Goal: Task Accomplishment & Management: Manage account settings

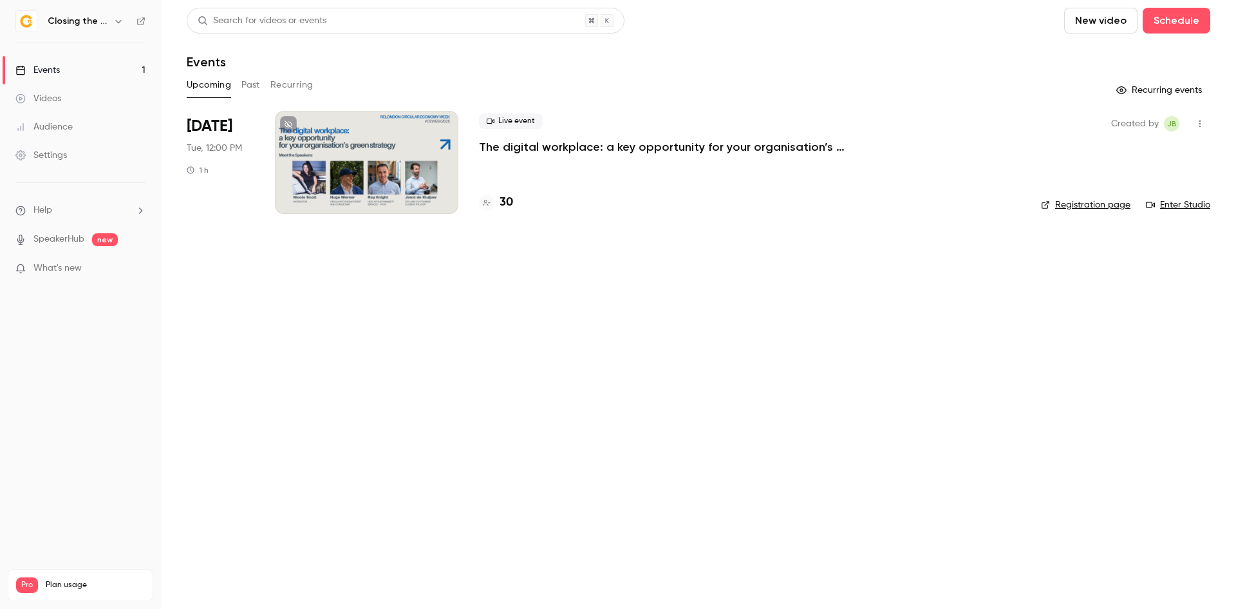
click at [426, 193] on div at bounding box center [367, 162] width 184 height 103
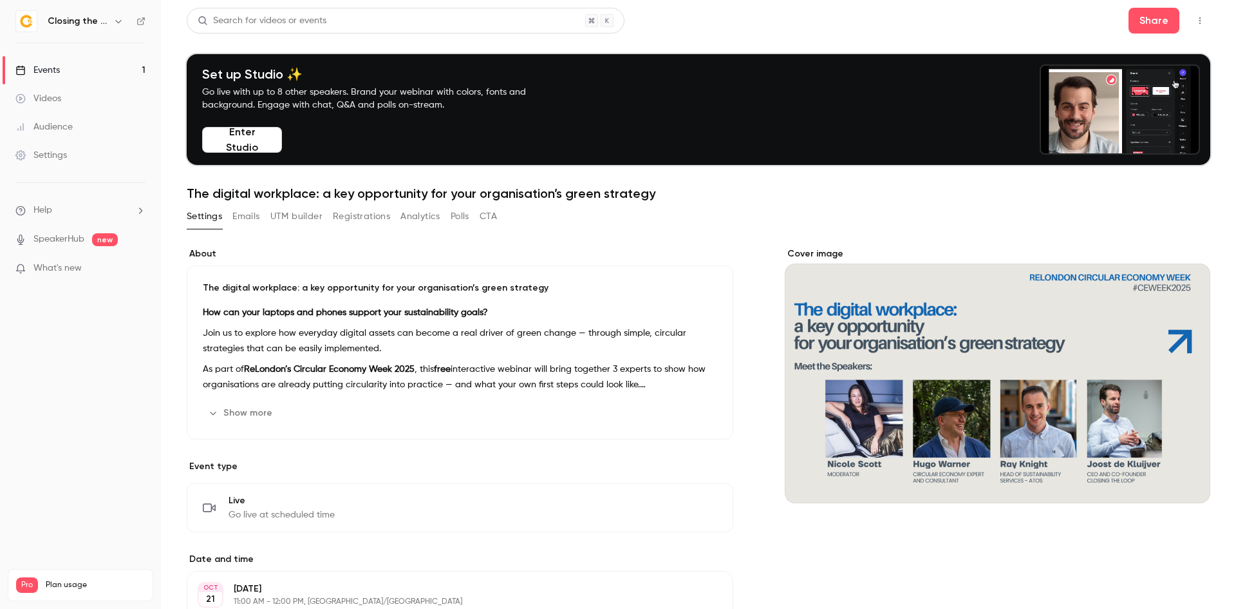
click at [57, 68] on div "Events" at bounding box center [37, 70] width 44 height 13
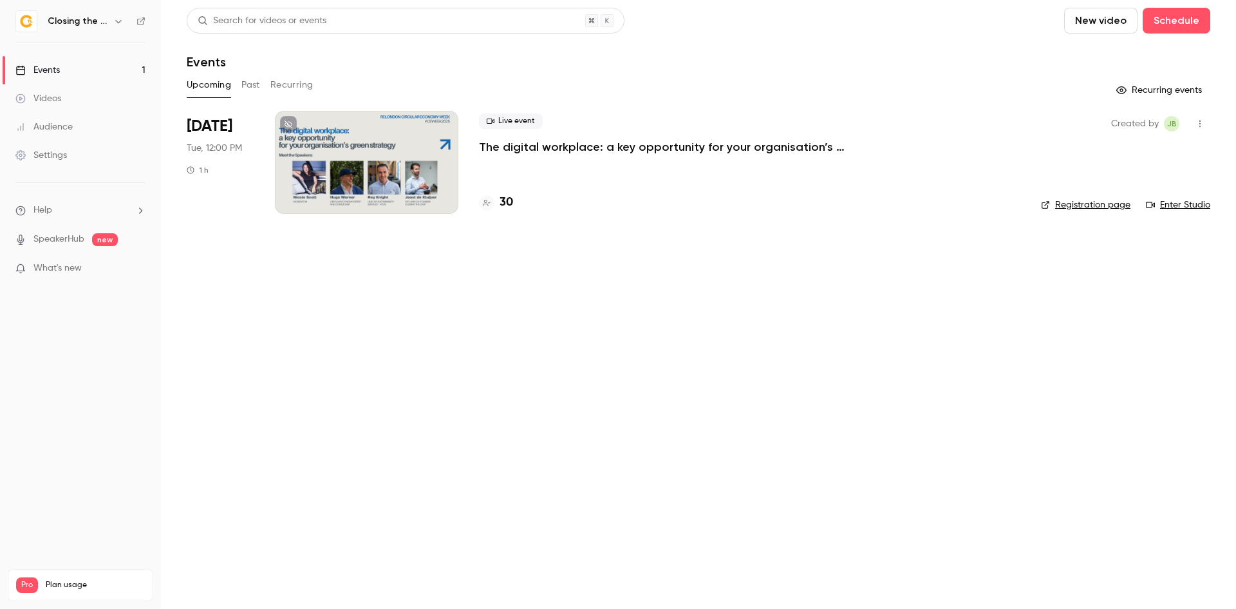
click at [263, 79] on div "Upcoming Past Recurring" at bounding box center [699, 85] width 1024 height 21
click at [248, 86] on button "Past" at bounding box center [250, 85] width 19 height 21
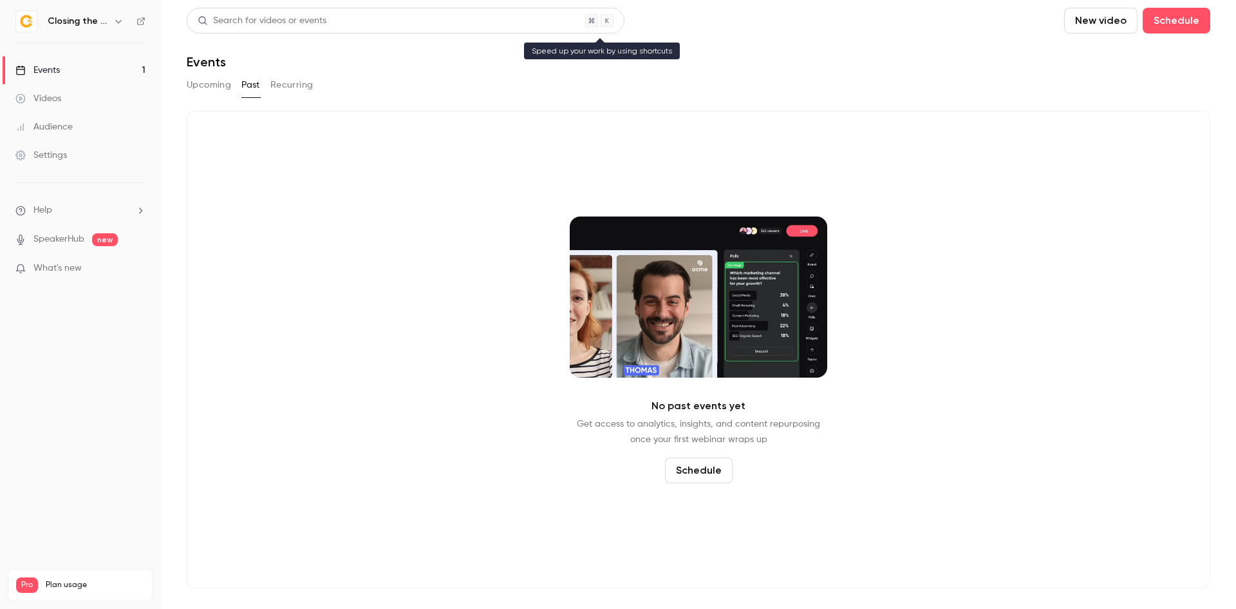
click at [291, 26] on div "Search for videos or events" at bounding box center [262, 21] width 129 height 14
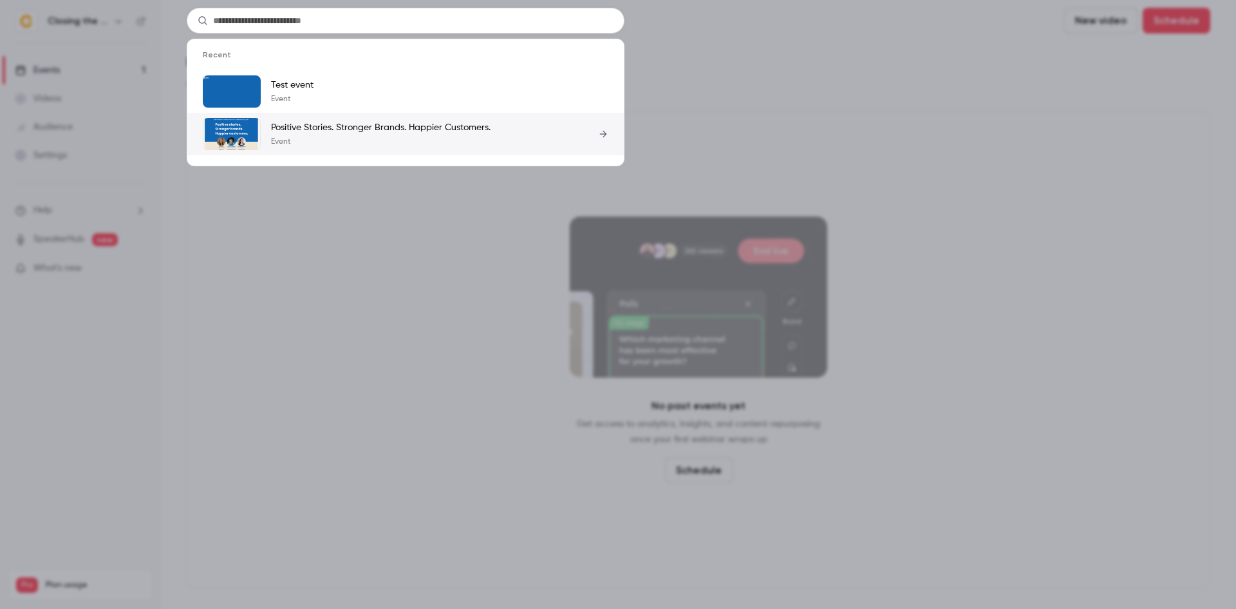
click at [292, 127] on p "Positive Stories. Stronger Brands. Happier Customers." at bounding box center [381, 127] width 220 height 13
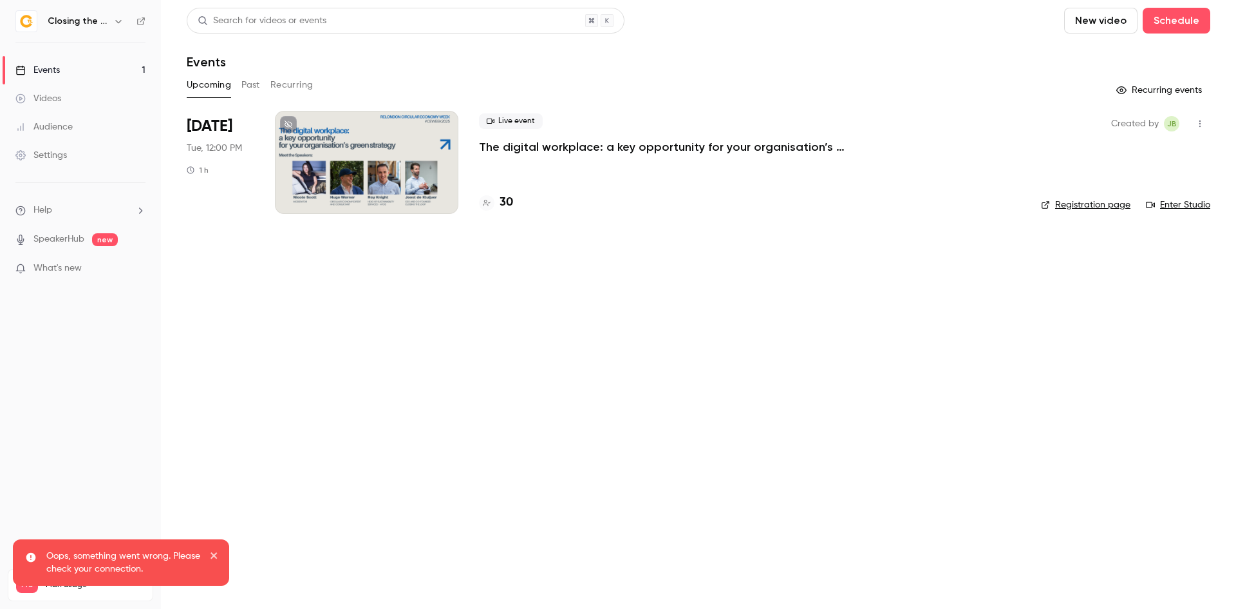
click at [250, 82] on button "Past" at bounding box center [250, 85] width 19 height 21
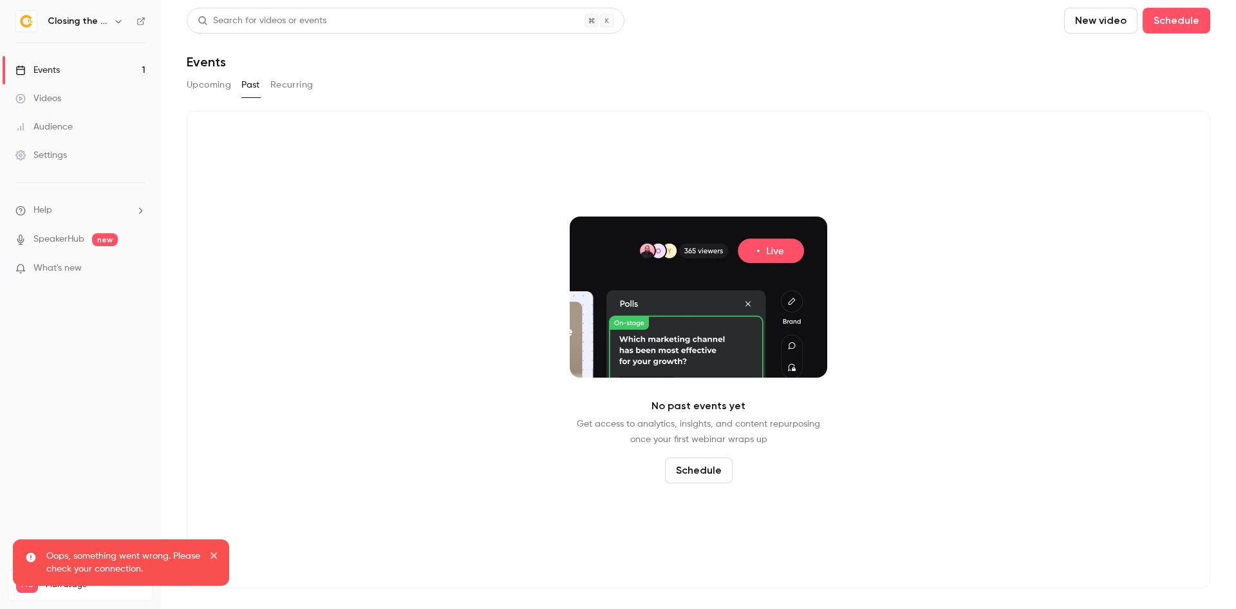
click at [218, 553] on icon "close" at bounding box center [214, 555] width 9 height 10
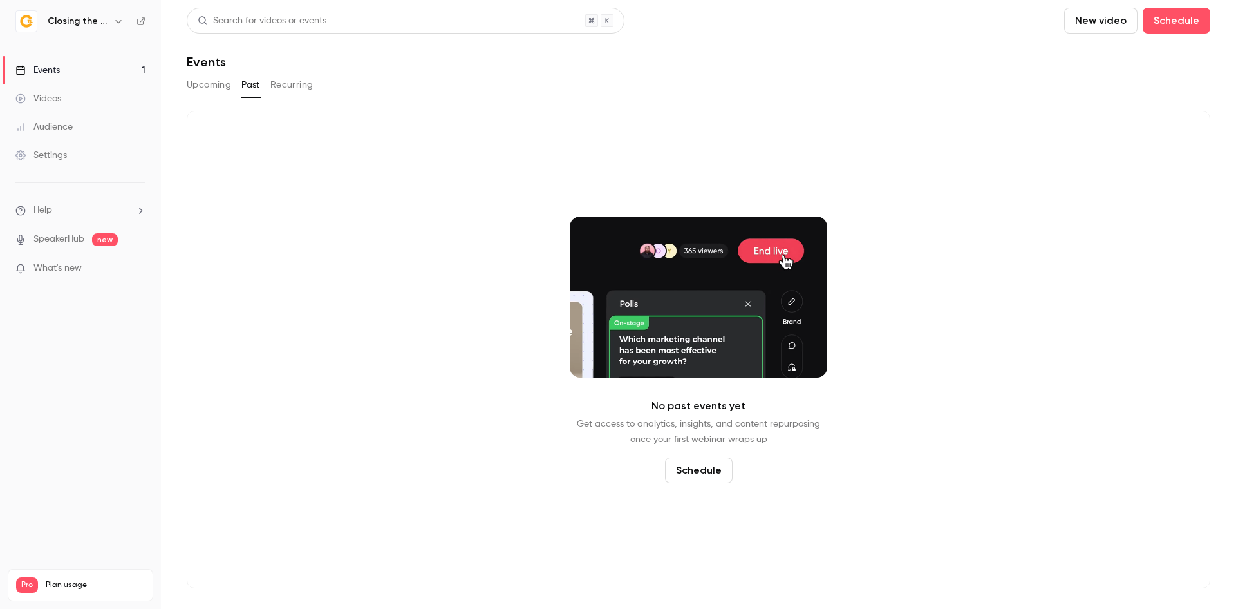
click at [119, 23] on icon "button" at bounding box center [118, 21] width 6 height 3
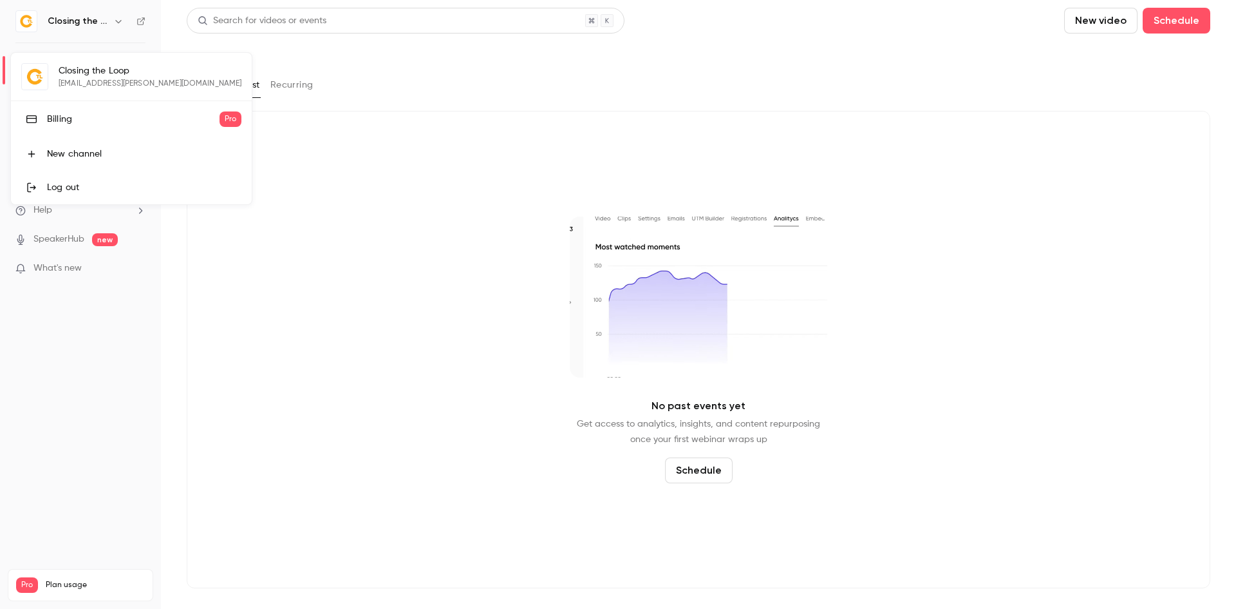
click at [71, 175] on link "Log out" at bounding box center [131, 187] width 241 height 33
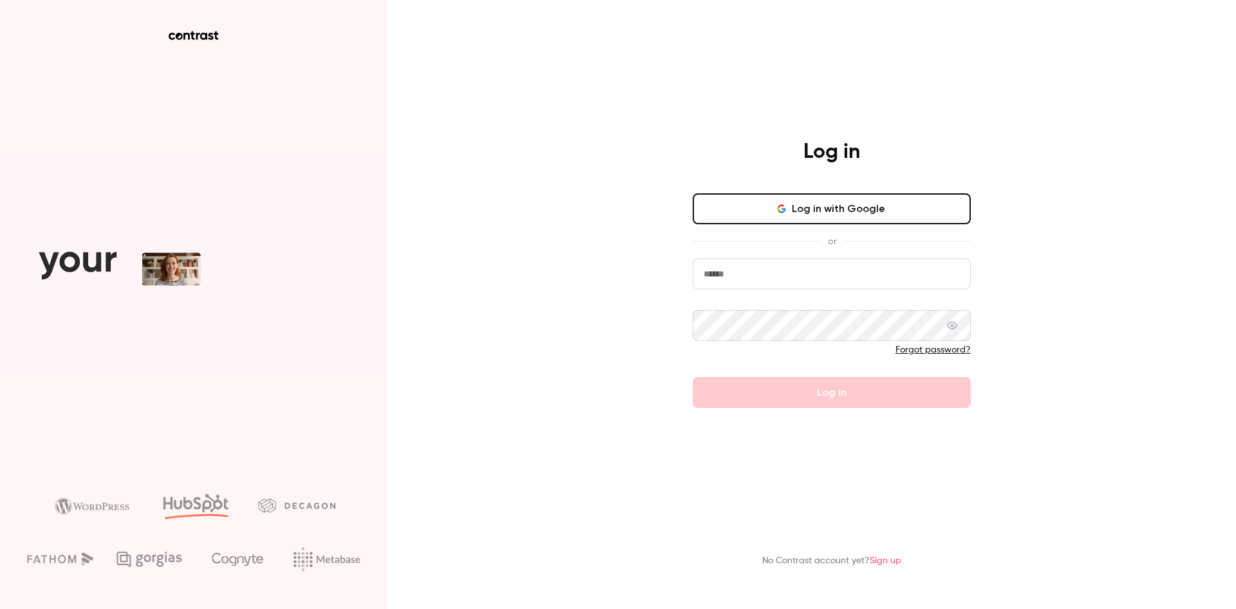
click at [773, 212] on button "Log in with Google" at bounding box center [832, 208] width 278 height 31
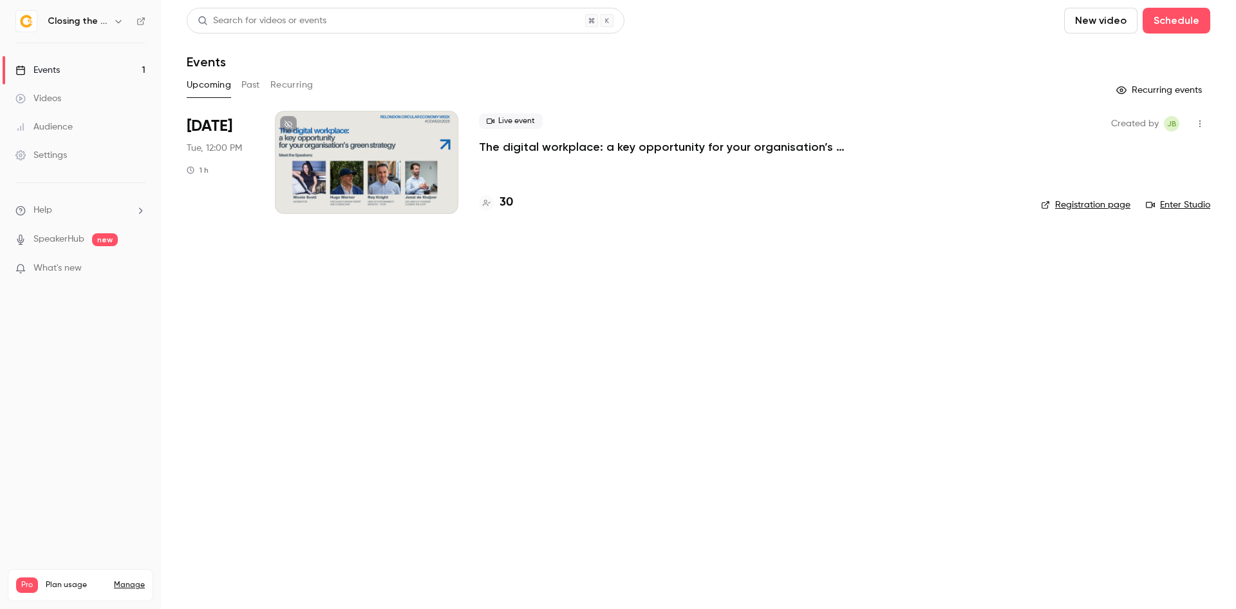
click at [245, 86] on button "Past" at bounding box center [250, 85] width 19 height 21
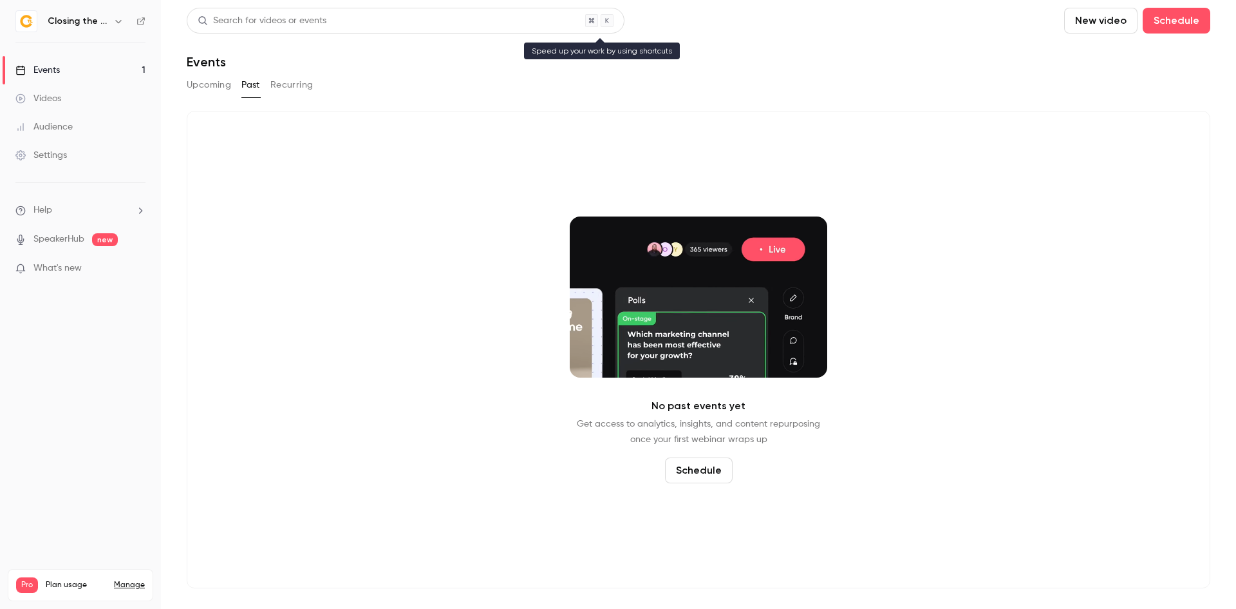
click at [276, 24] on div "Search for videos or events" at bounding box center [262, 21] width 129 height 14
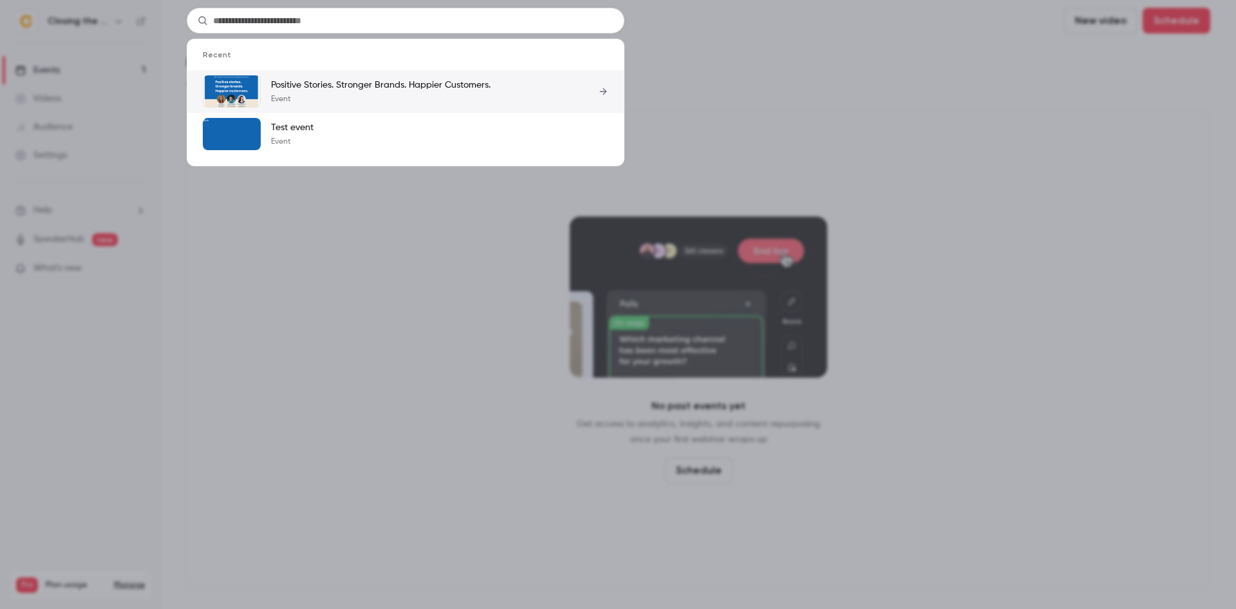
click at [278, 104] on p "Event" at bounding box center [381, 99] width 220 height 10
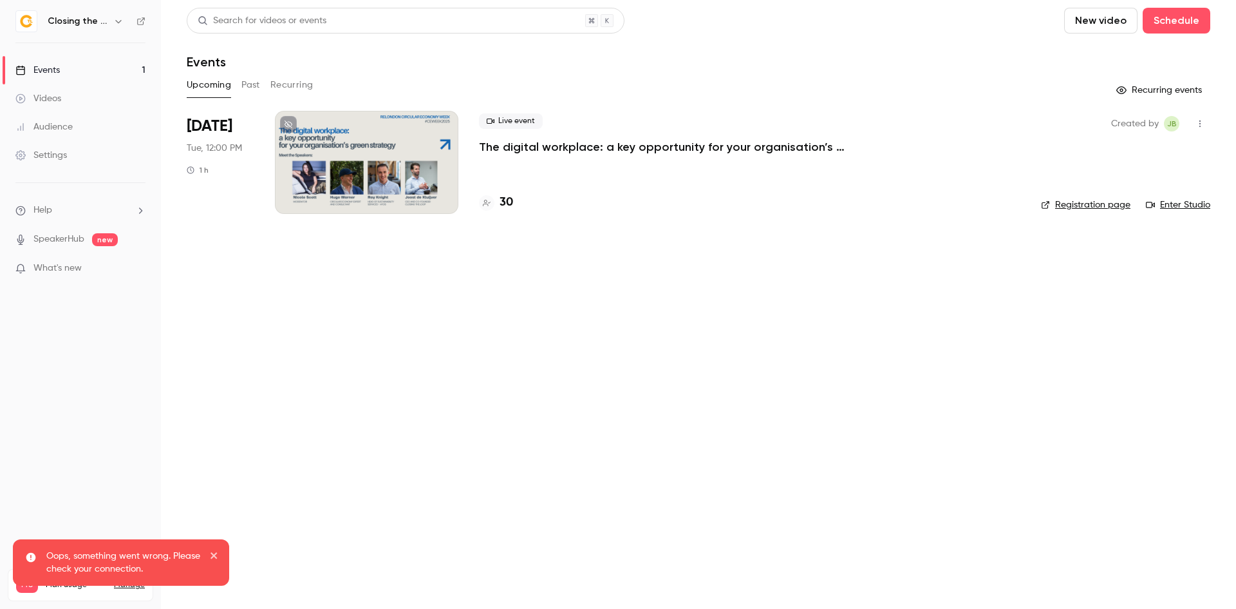
click at [352, 206] on div at bounding box center [367, 162] width 184 height 103
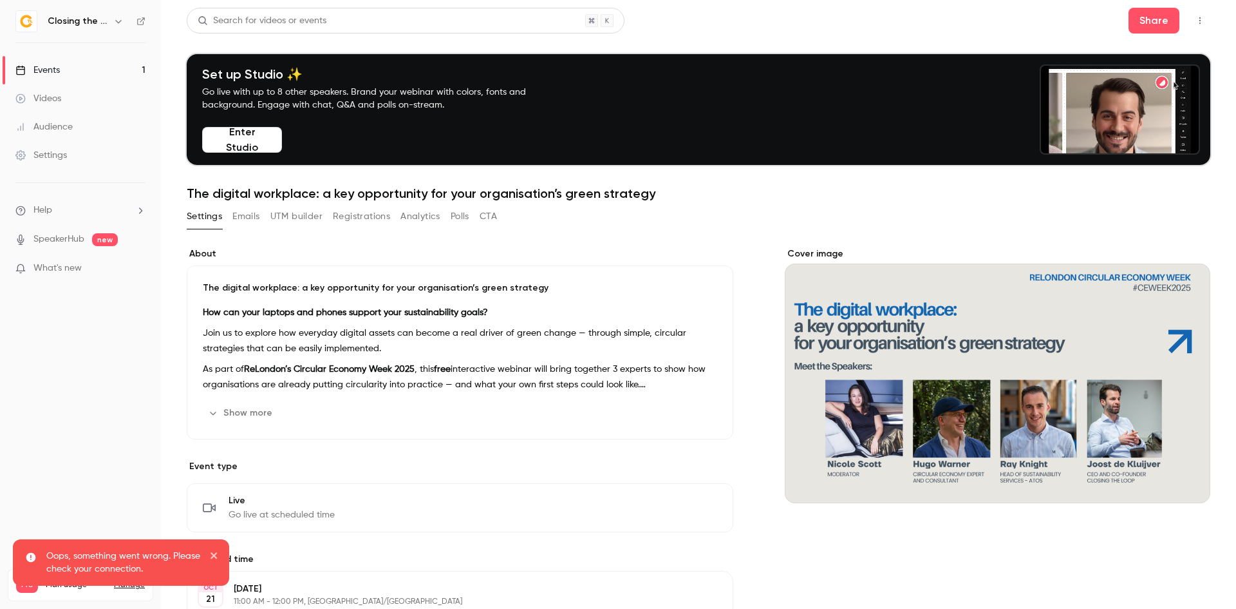
click at [259, 217] on button "Emails" at bounding box center [245, 216] width 27 height 21
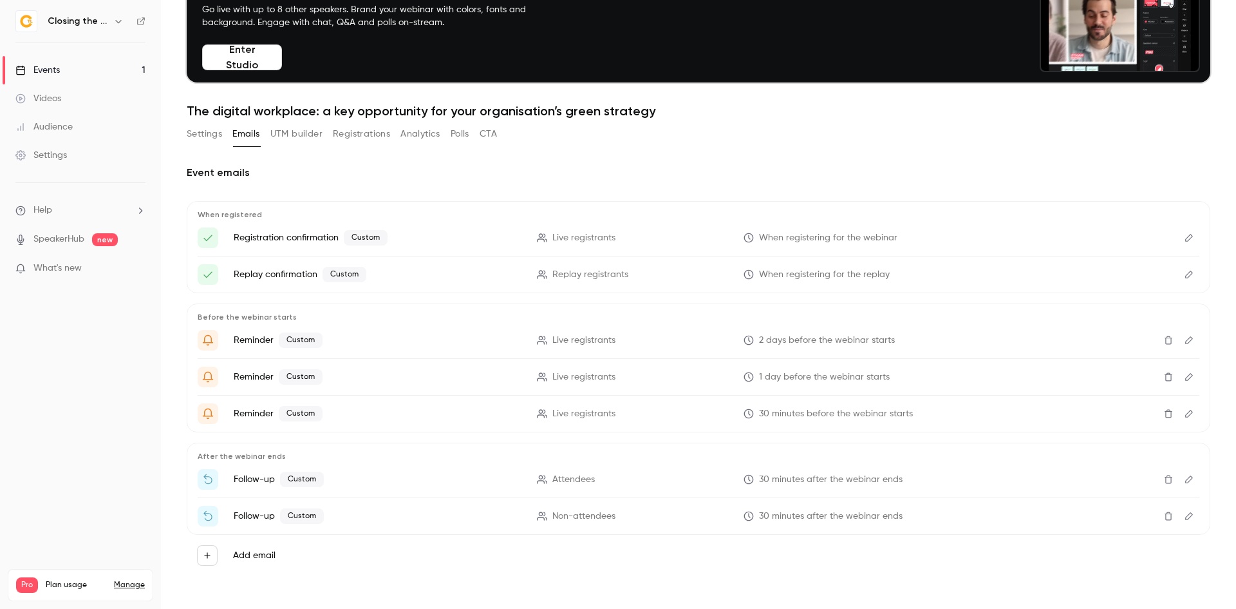
scroll to position [83, 0]
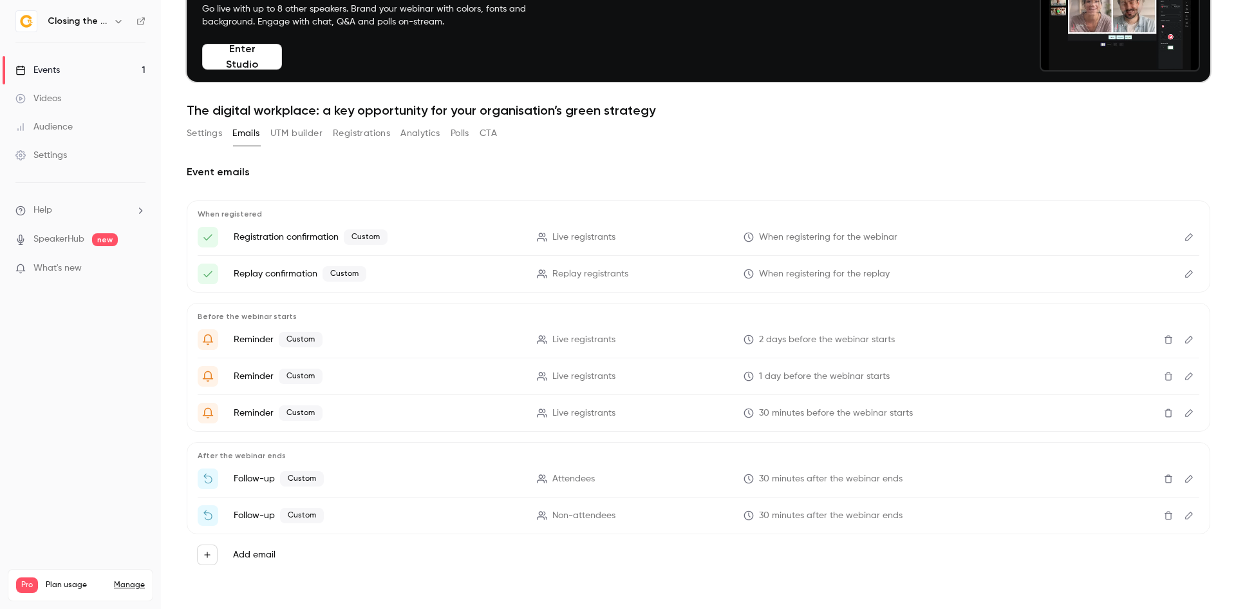
click at [1179, 473] on button "Edit" at bounding box center [1189, 478] width 21 height 21
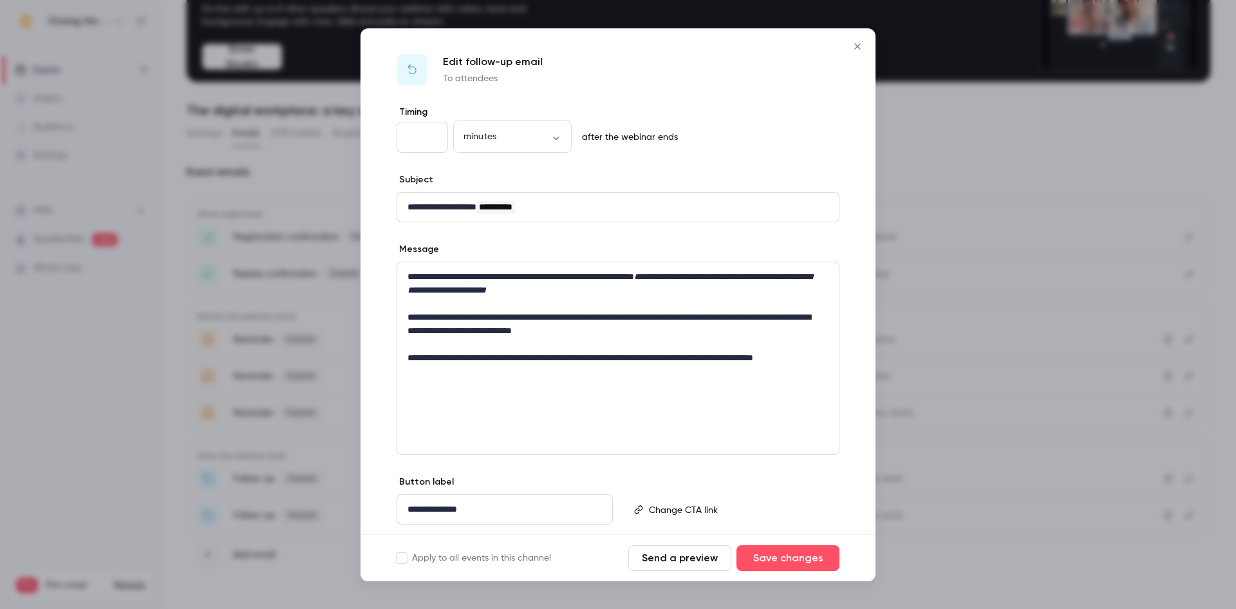
scroll to position [37, 0]
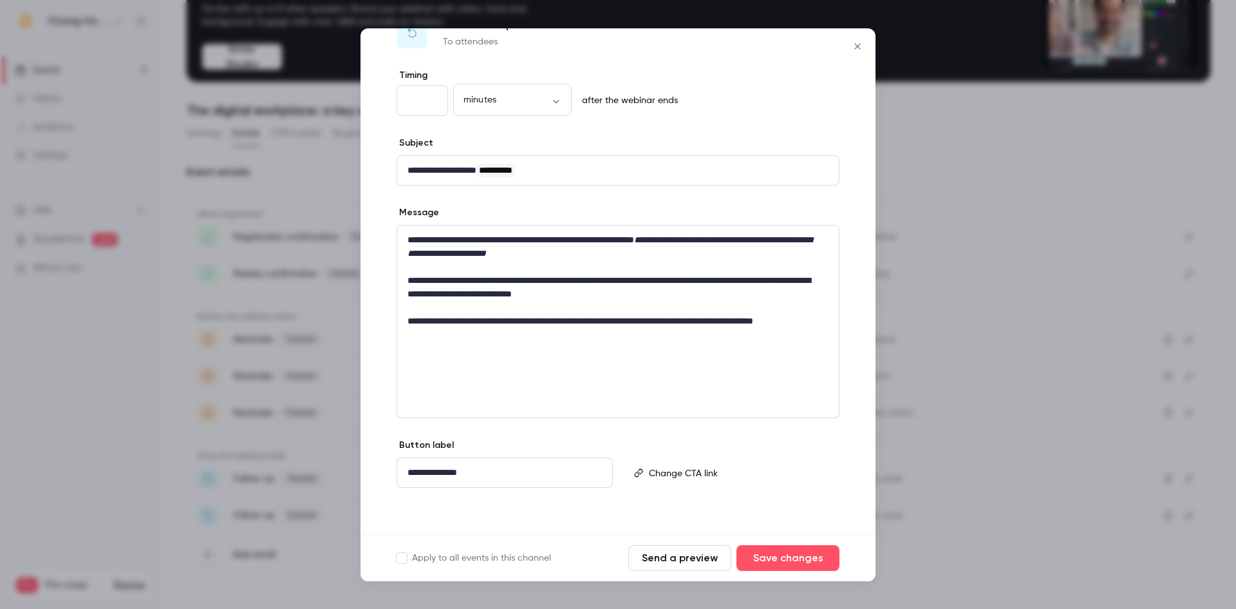
click at [855, 43] on icon "Close" at bounding box center [857, 46] width 6 height 6
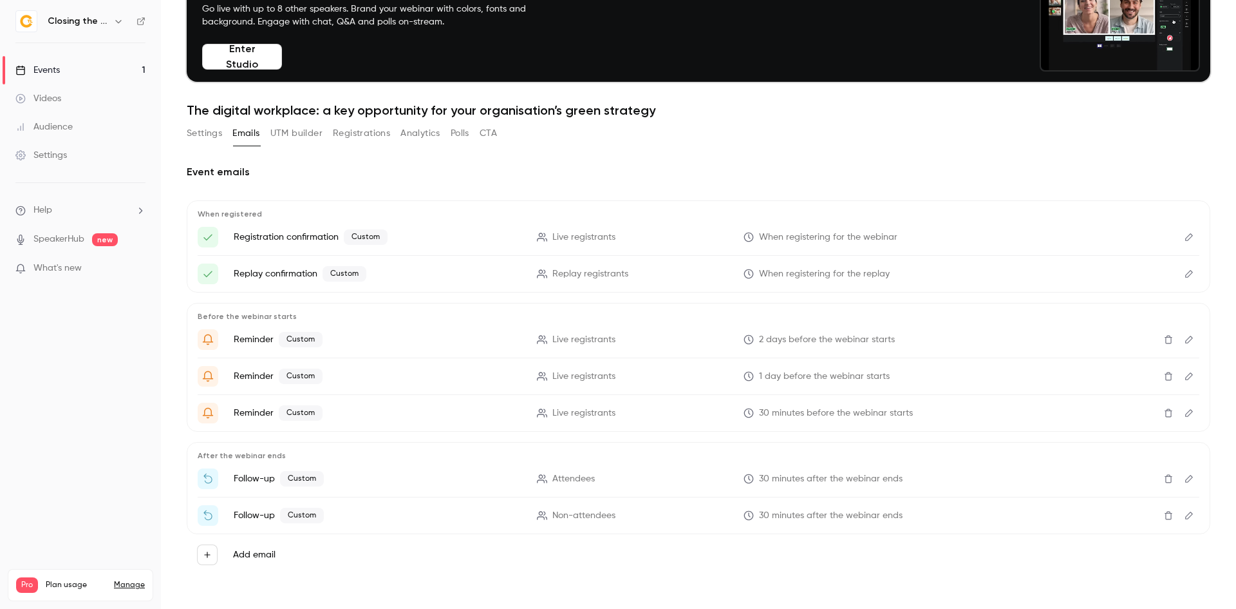
click at [1185, 473] on button "Edit" at bounding box center [1189, 478] width 21 height 21
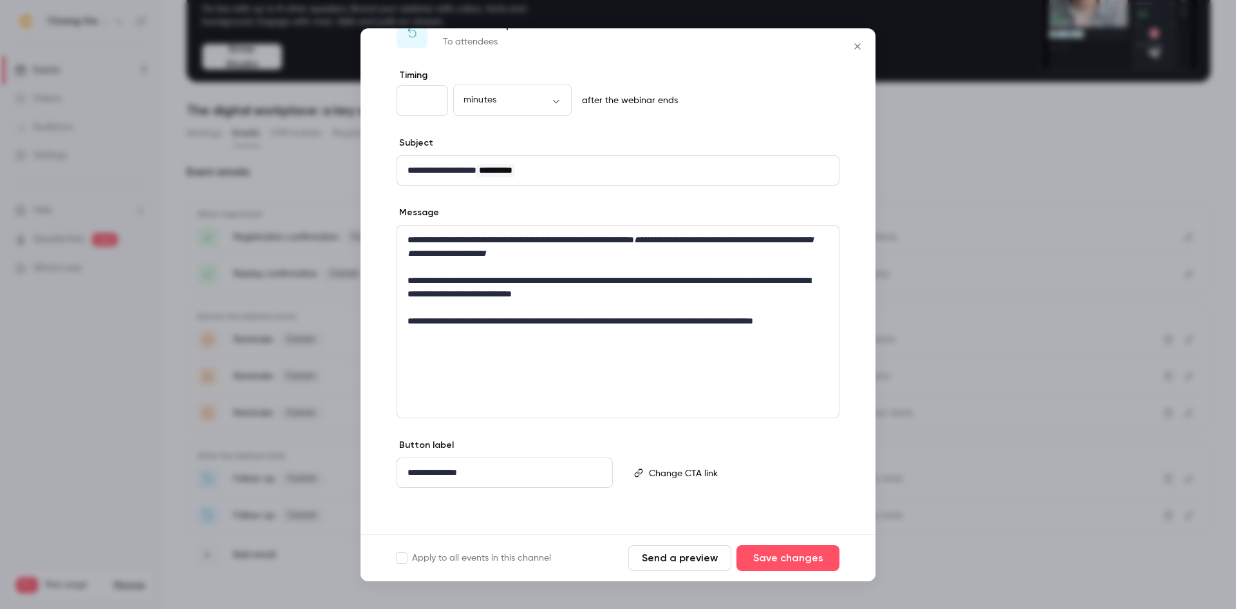
click at [856, 48] on icon "Close" at bounding box center [857, 46] width 6 height 6
